Goal: Task Accomplishment & Management: Complete application form

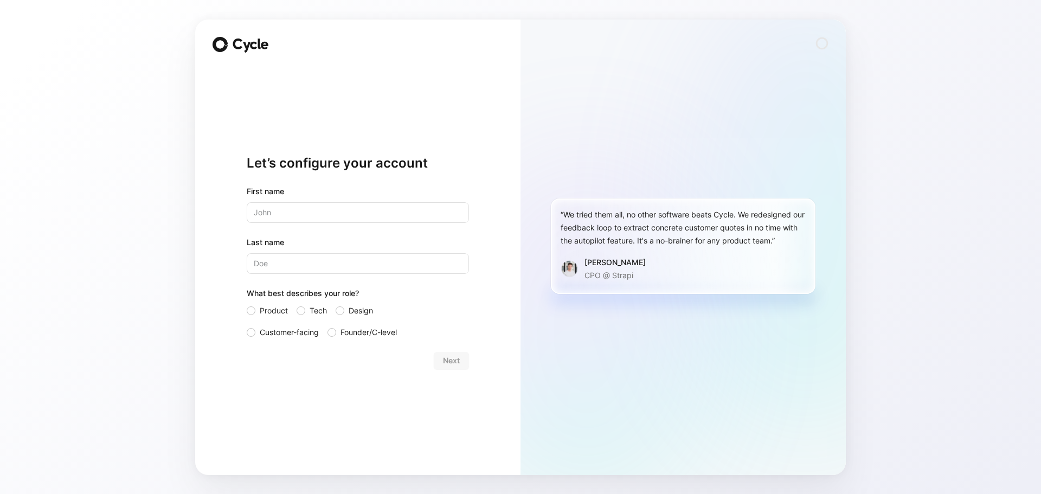
click at [336, 220] on input "text" at bounding box center [358, 212] width 222 height 21
type input "[PERSON_NAME]"
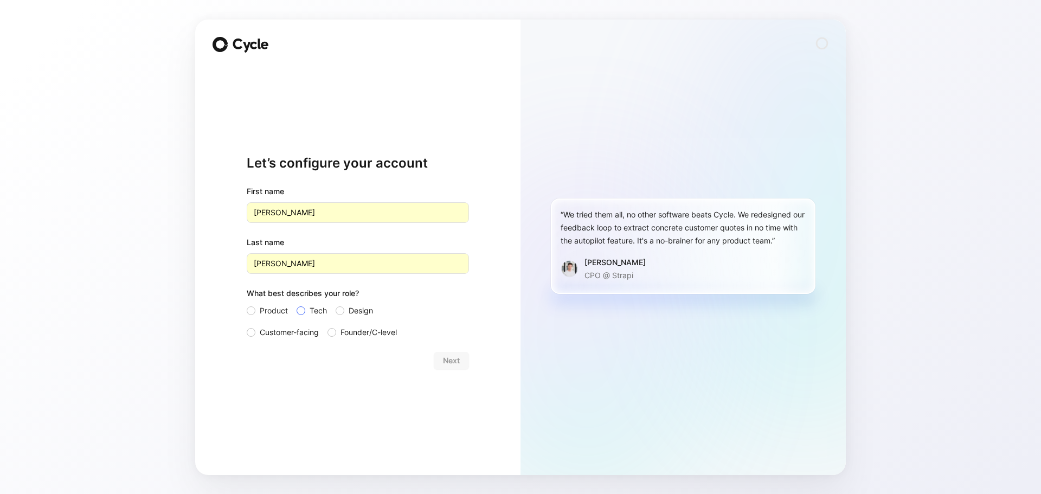
click at [305, 310] on div at bounding box center [301, 310] width 9 height 9
click at [297, 304] on input "Tech" at bounding box center [297, 304] width 0 height 0
click at [452, 366] on span "Next" at bounding box center [451, 360] width 17 height 13
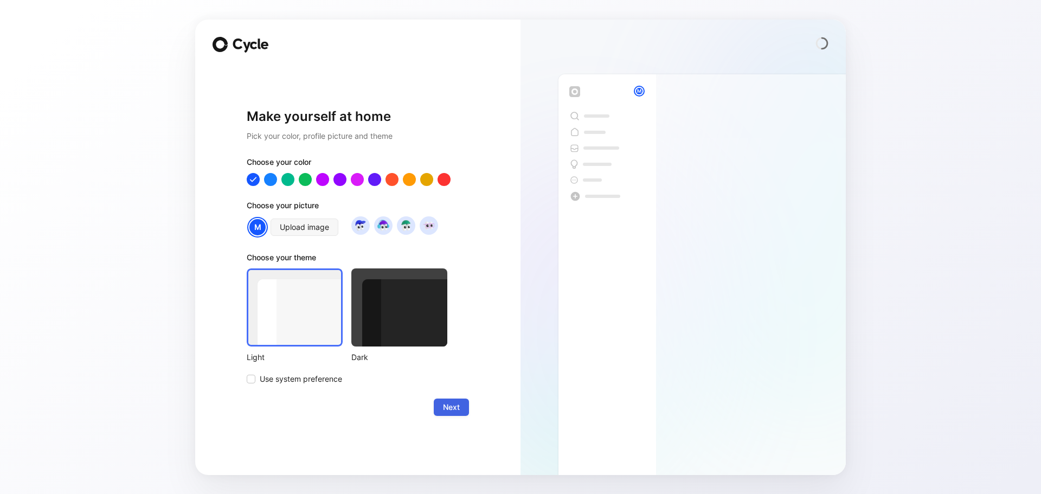
click at [449, 408] on span "Next" at bounding box center [451, 407] width 17 height 13
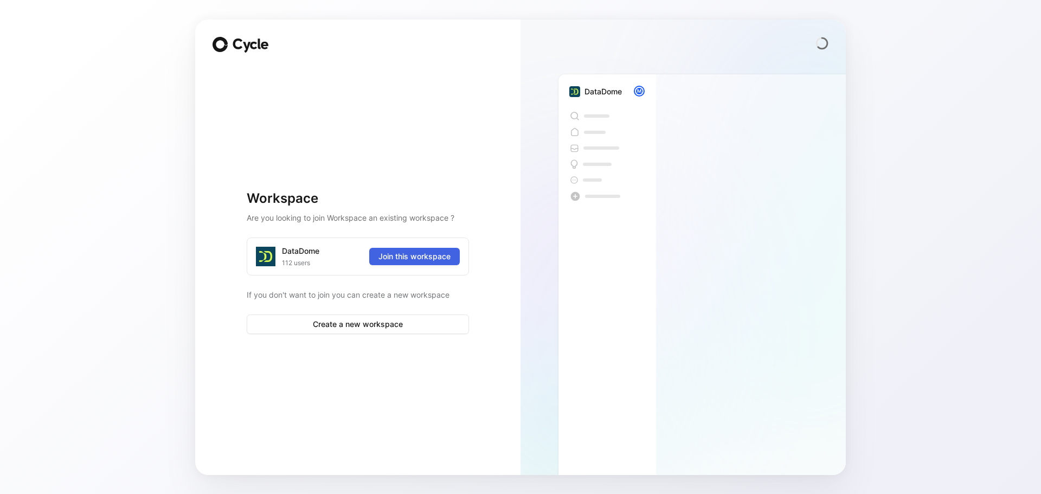
click at [421, 255] on span "Join this workspace" at bounding box center [414, 256] width 72 height 13
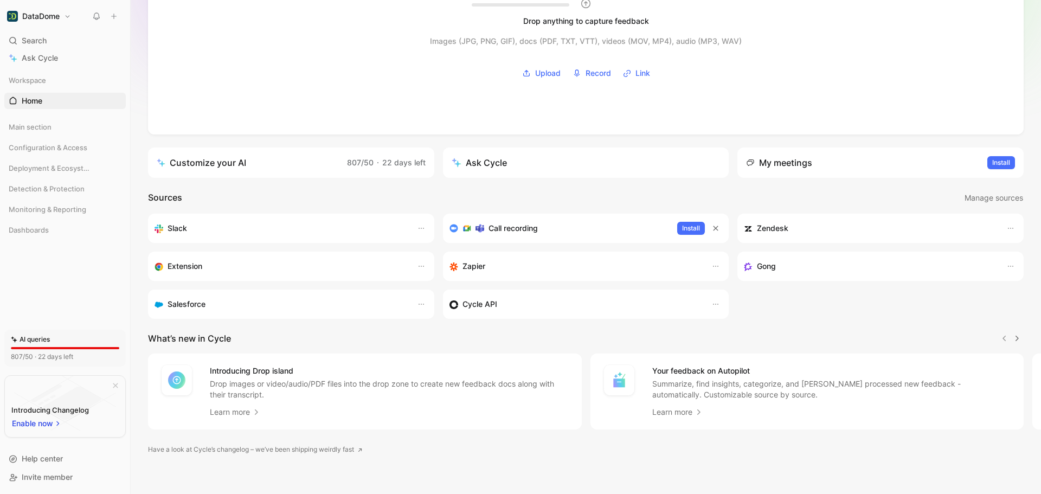
scroll to position [114, 0]
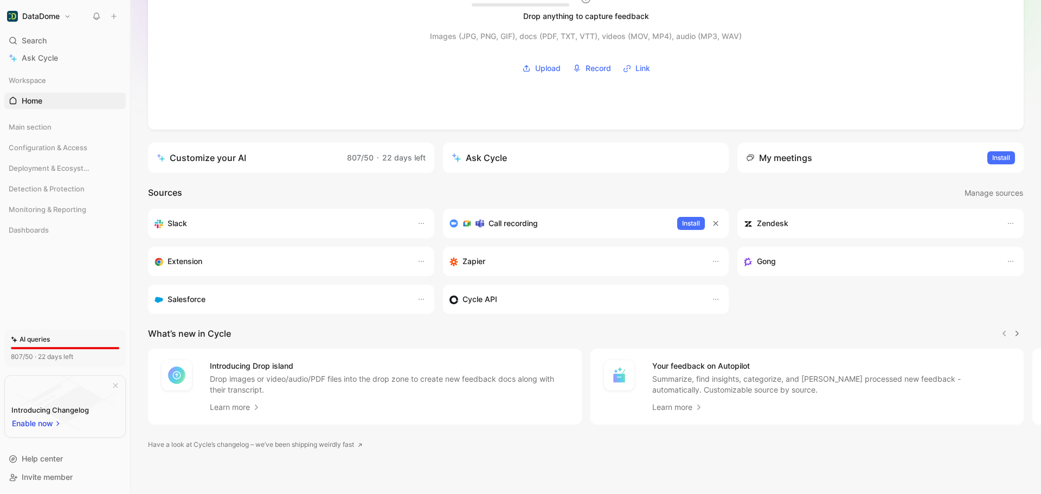
click at [384, 155] on span "22 days left" at bounding box center [403, 157] width 43 height 9
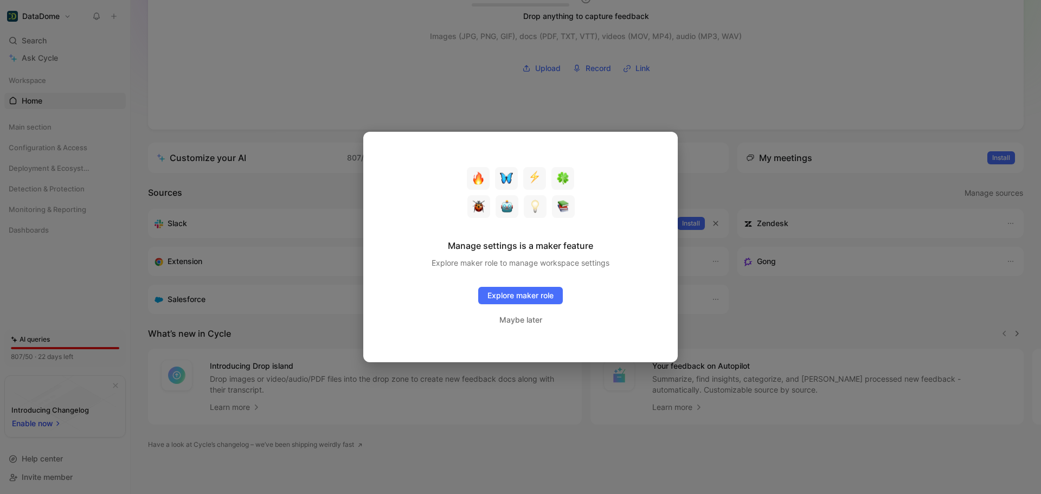
click at [381, 106] on div at bounding box center [520, 247] width 1041 height 494
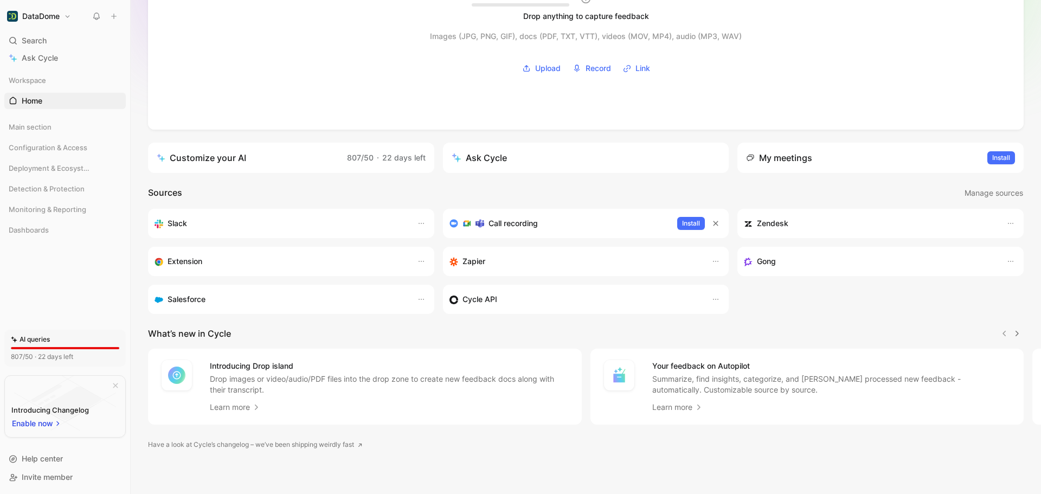
click at [288, 224] on div "Slack" at bounding box center [291, 223] width 286 height 29
click at [190, 260] on h3 "Extension" at bounding box center [185, 261] width 35 height 13
click at [420, 262] on div at bounding box center [421, 261] width 14 height 14
click at [420, 261] on button "button" at bounding box center [421, 261] width 13 height 13
click at [365, 281] on div "Open" at bounding box center [389, 279] width 74 height 16
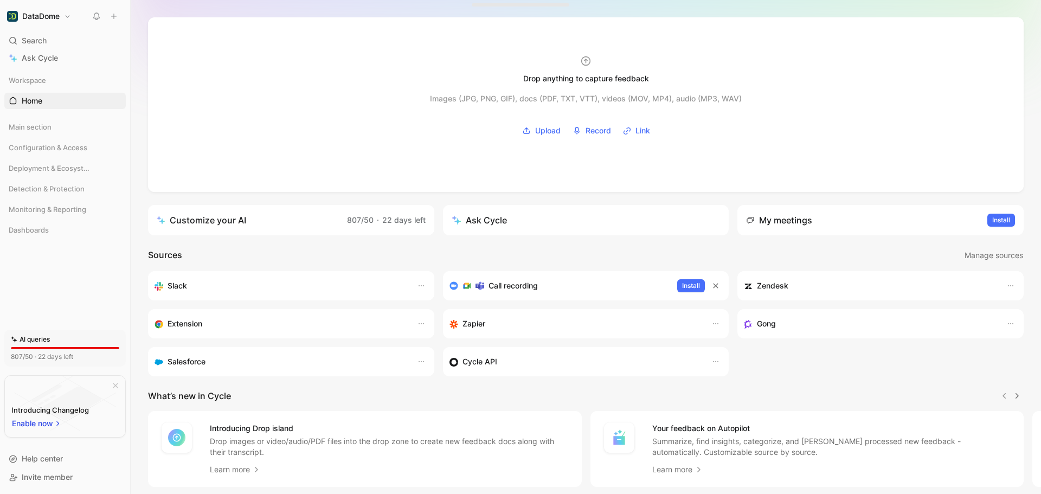
scroll to position [0, 0]
